Goal: Task Accomplishment & Management: Manage account settings

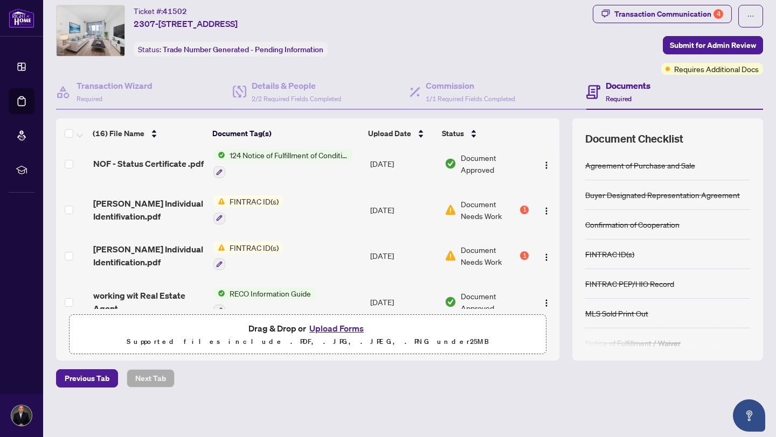
scroll to position [564, 0]
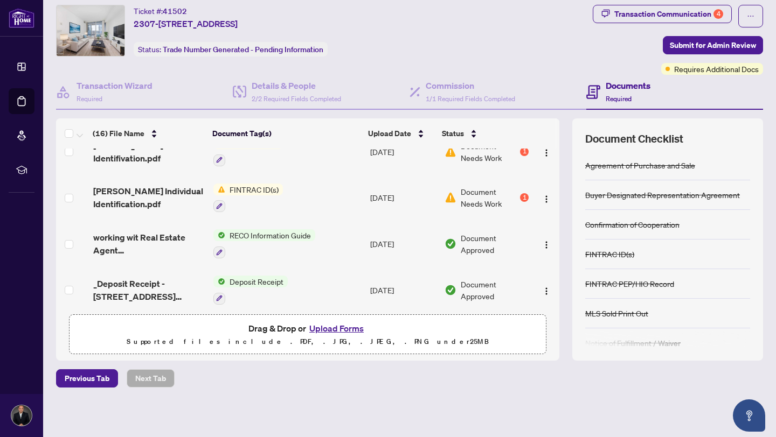
click at [256, 184] on span "FINTRAC ID(s)" at bounding box center [254, 190] width 58 height 12
click at [266, 230] on span "FINTRAC ID(s)" at bounding box center [246, 235] width 118 height 12
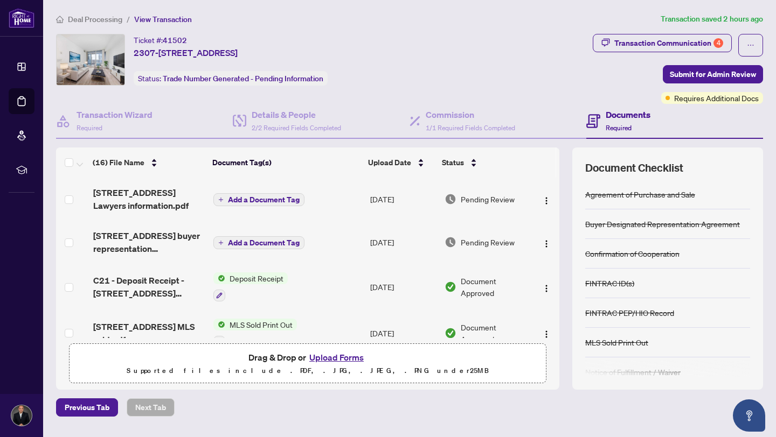
click at [480, 196] on span "Pending Review" at bounding box center [488, 199] width 54 height 12
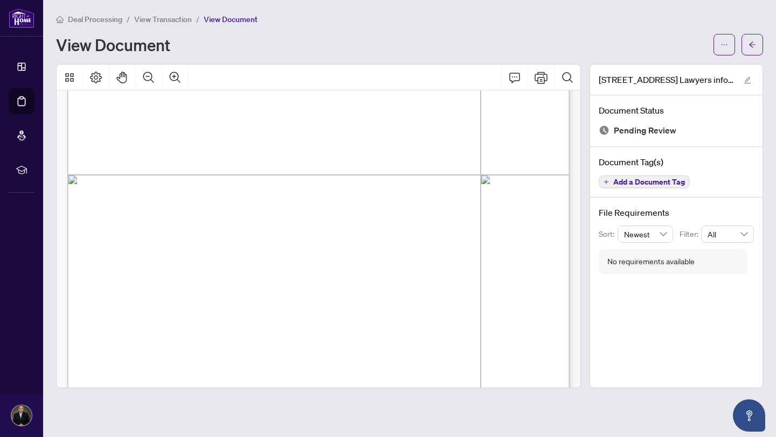
scroll to position [374, 0]
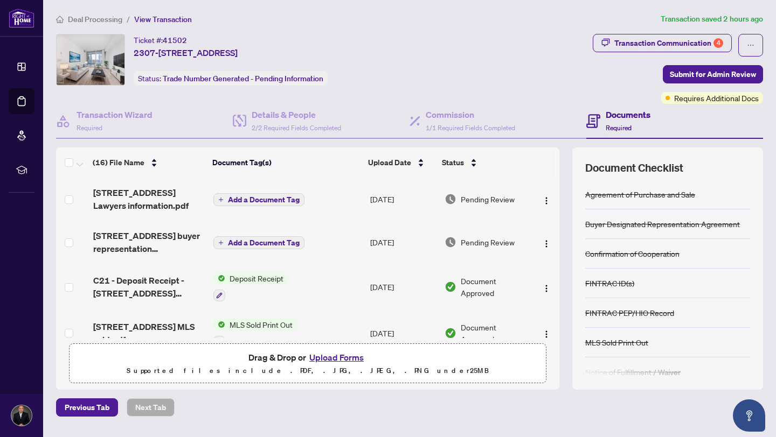
click at [392, 243] on td "[DATE]" at bounding box center [403, 242] width 74 height 43
click at [242, 252] on td "Add a Document Tag" at bounding box center [287, 242] width 157 height 43
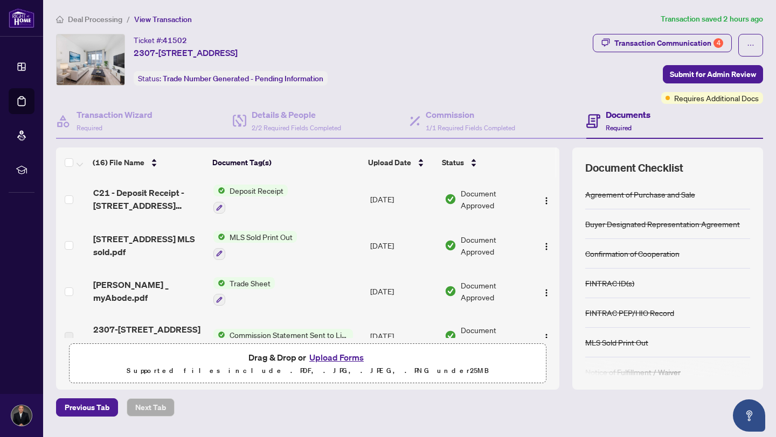
scroll to position [97, 0]
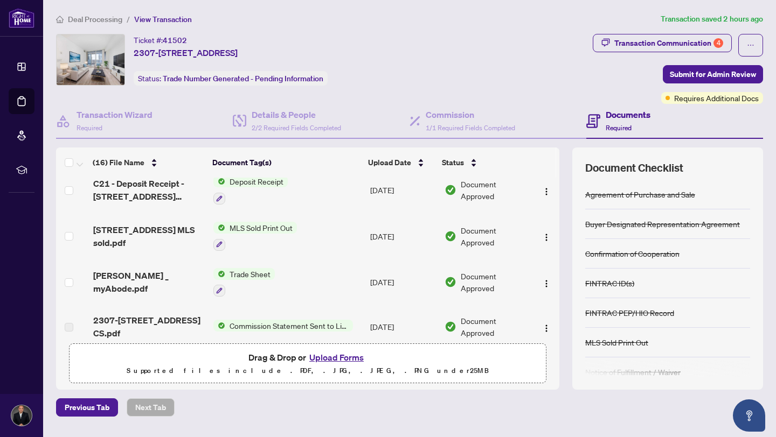
click at [274, 225] on span "MLS Sold Print Out" at bounding box center [261, 228] width 72 height 12
click at [268, 271] on div "Document Tags MLS Sold Print Out" at bounding box center [254, 271] width 118 height 28
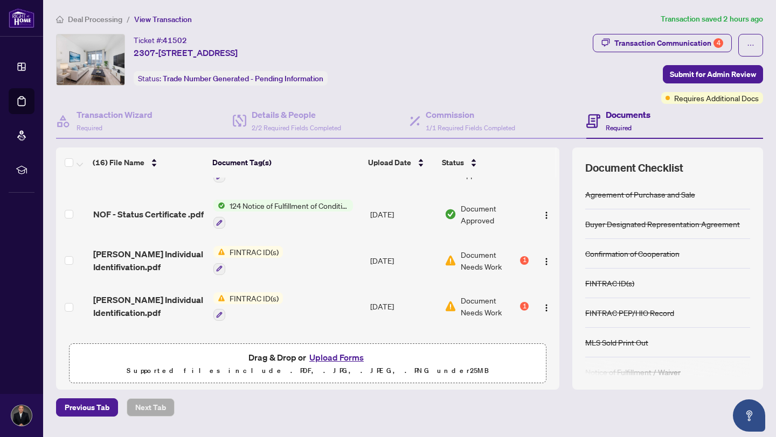
scroll to position [500, 0]
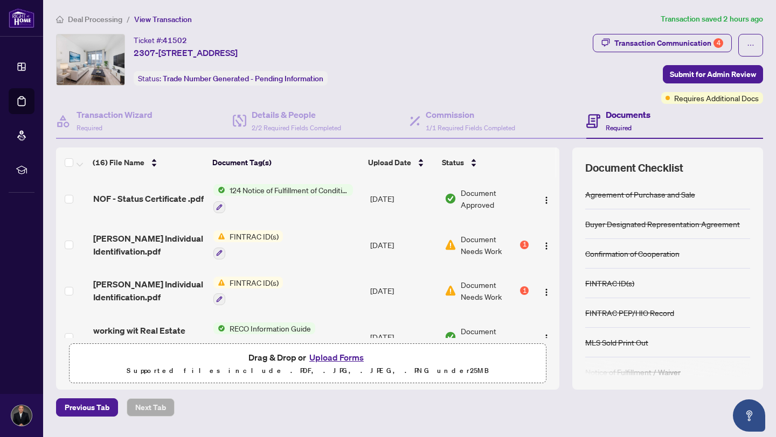
click at [256, 232] on span "FINTRAC ID(s)" at bounding box center [254, 237] width 58 height 12
click at [245, 284] on span "FINTRAC ID(s)" at bounding box center [228, 283] width 58 height 12
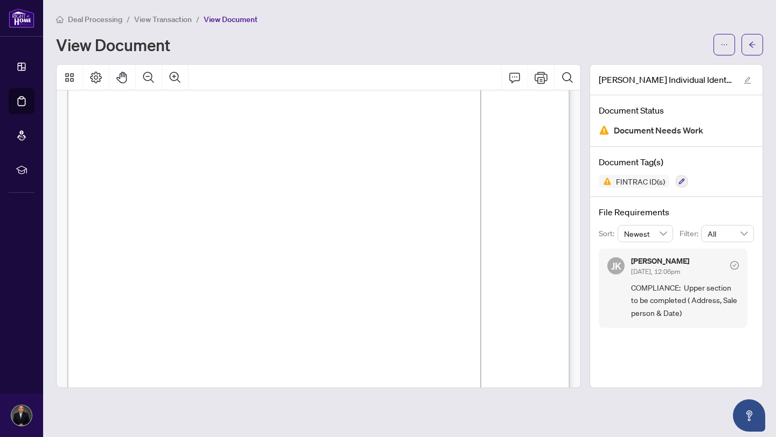
scroll to position [109, 63]
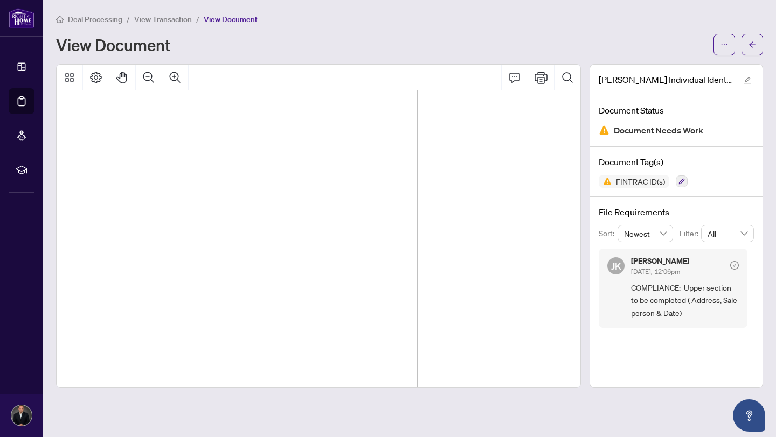
drag, startPoint x: 315, startPoint y: 262, endPoint x: 282, endPoint y: 285, distance: 40.2
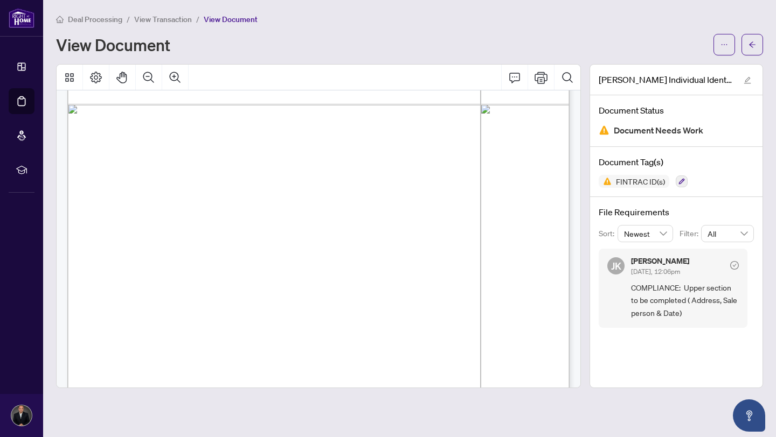
scroll to position [2616, 0]
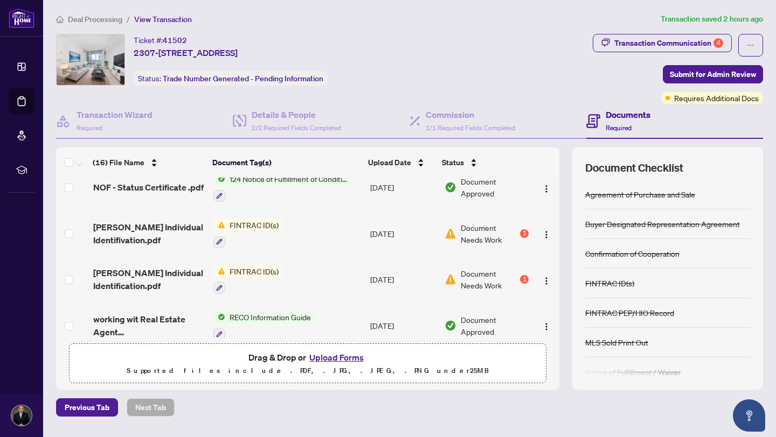
scroll to position [538, 0]
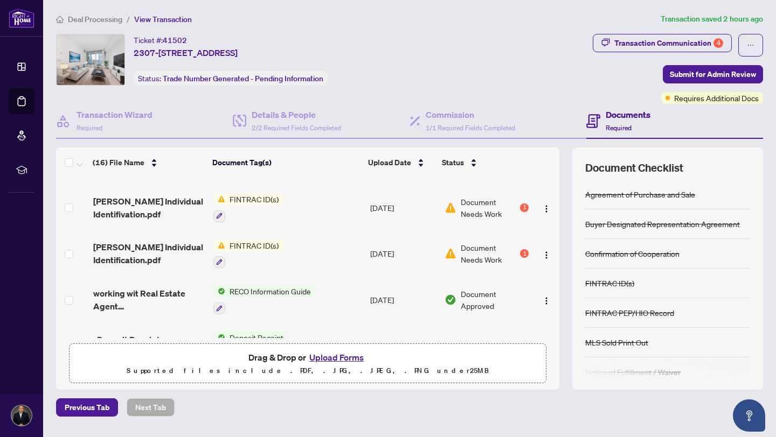
click at [256, 240] on span "FINTRAC ID(s)" at bounding box center [254, 246] width 58 height 12
click at [240, 290] on span "FINTRAC ID(s)" at bounding box center [228, 291] width 58 height 12
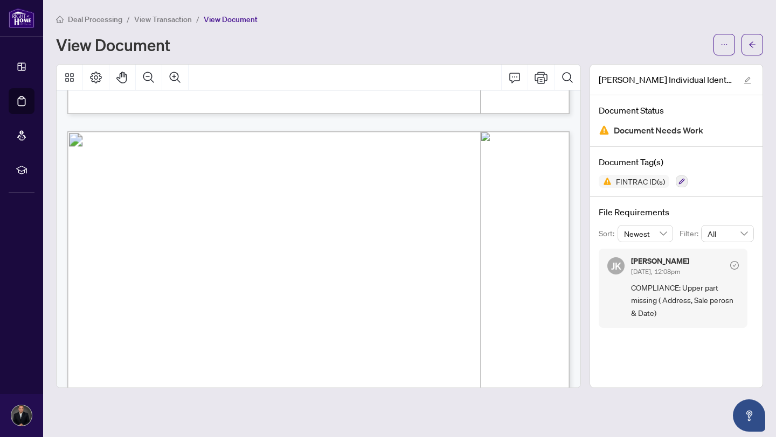
scroll to position [2158, 0]
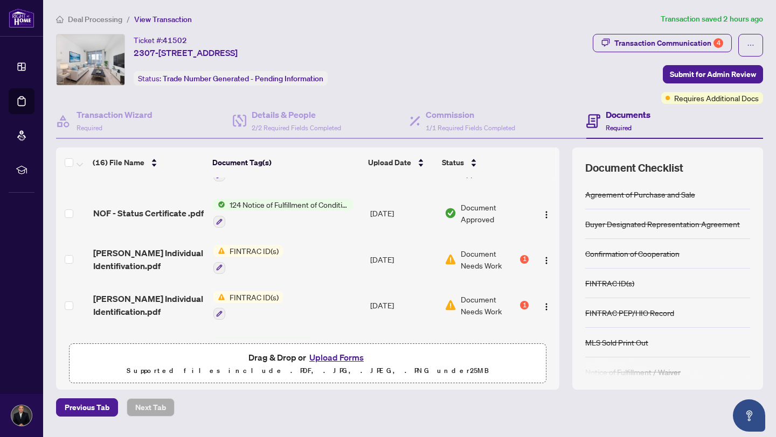
scroll to position [486, 0]
click at [258, 245] on span "FINTRAC ID(s)" at bounding box center [254, 251] width 58 height 12
click at [242, 301] on span "FINTRAC ID(s)" at bounding box center [228, 297] width 58 height 12
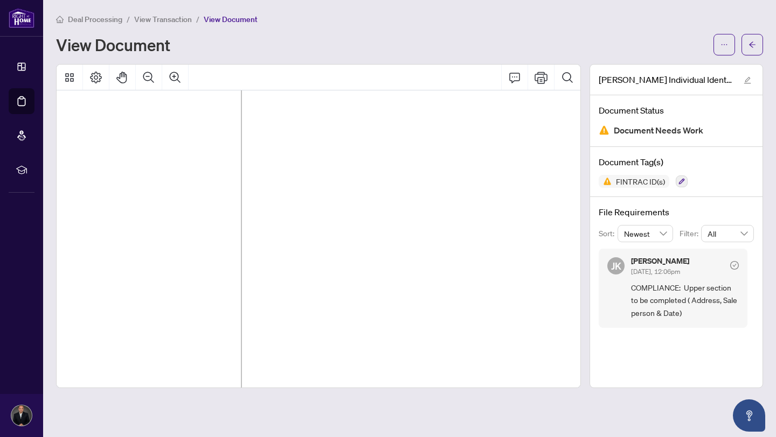
scroll to position [828, 239]
